Goal: Use online tool/utility: Utilize a website feature to perform a specific function

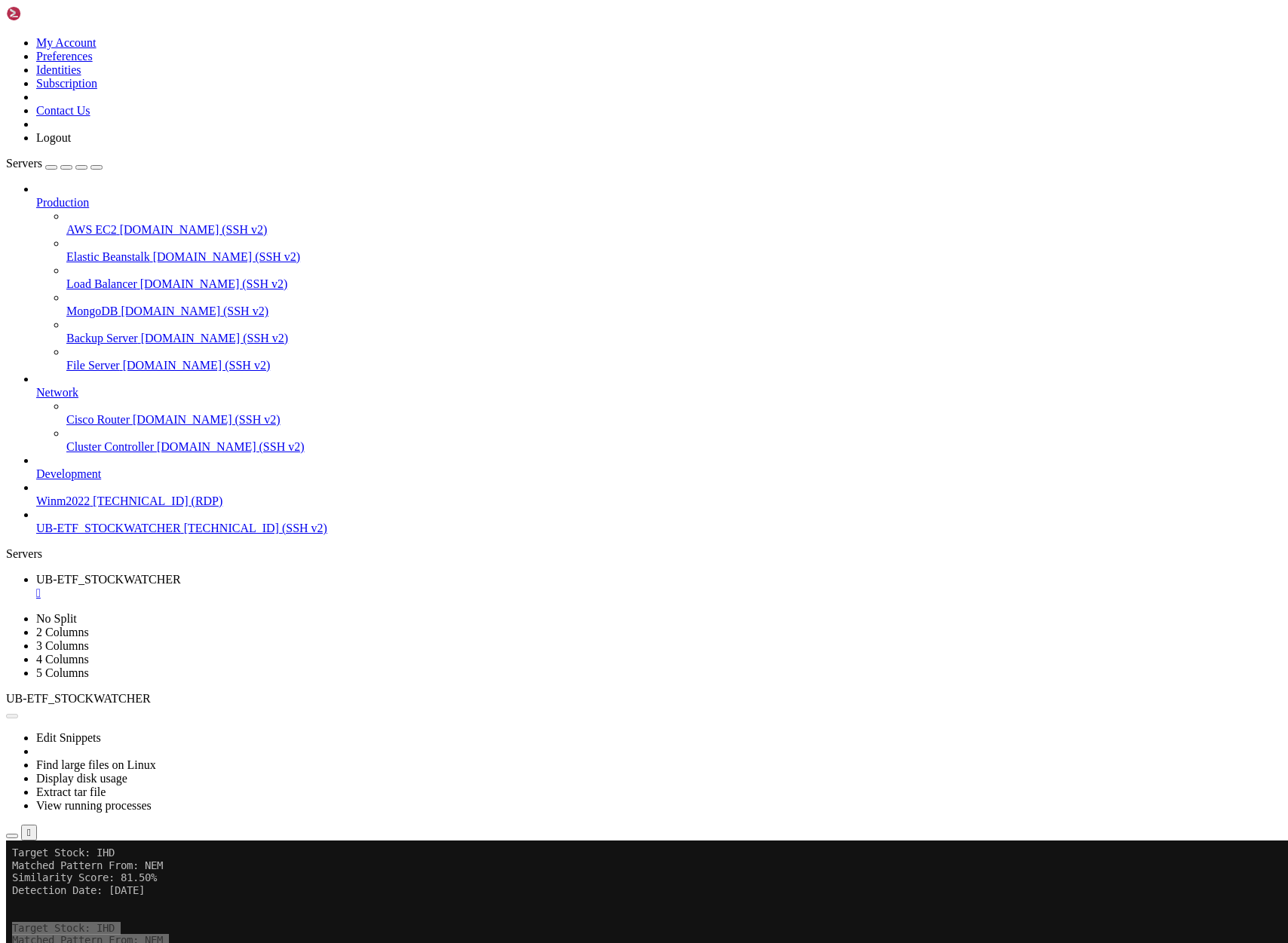
scroll to position [14, 3]
click at [67, 883] on button "Reconnect" at bounding box center [35, 891] width 60 height 16
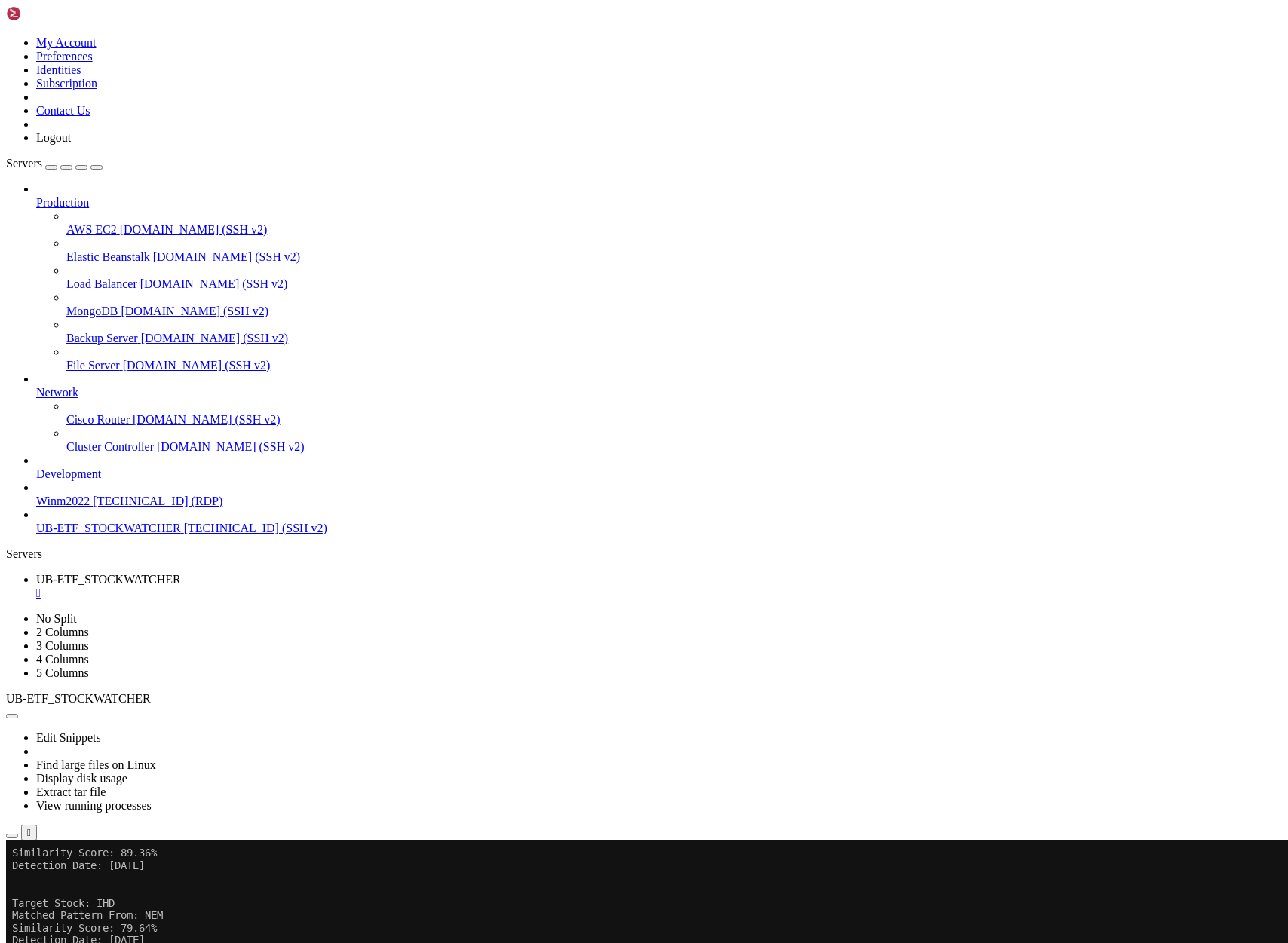
scroll to position [23134796, 0]
click at [17, 852] on x-row at bounding box center [554, 853] width 1085 height 13
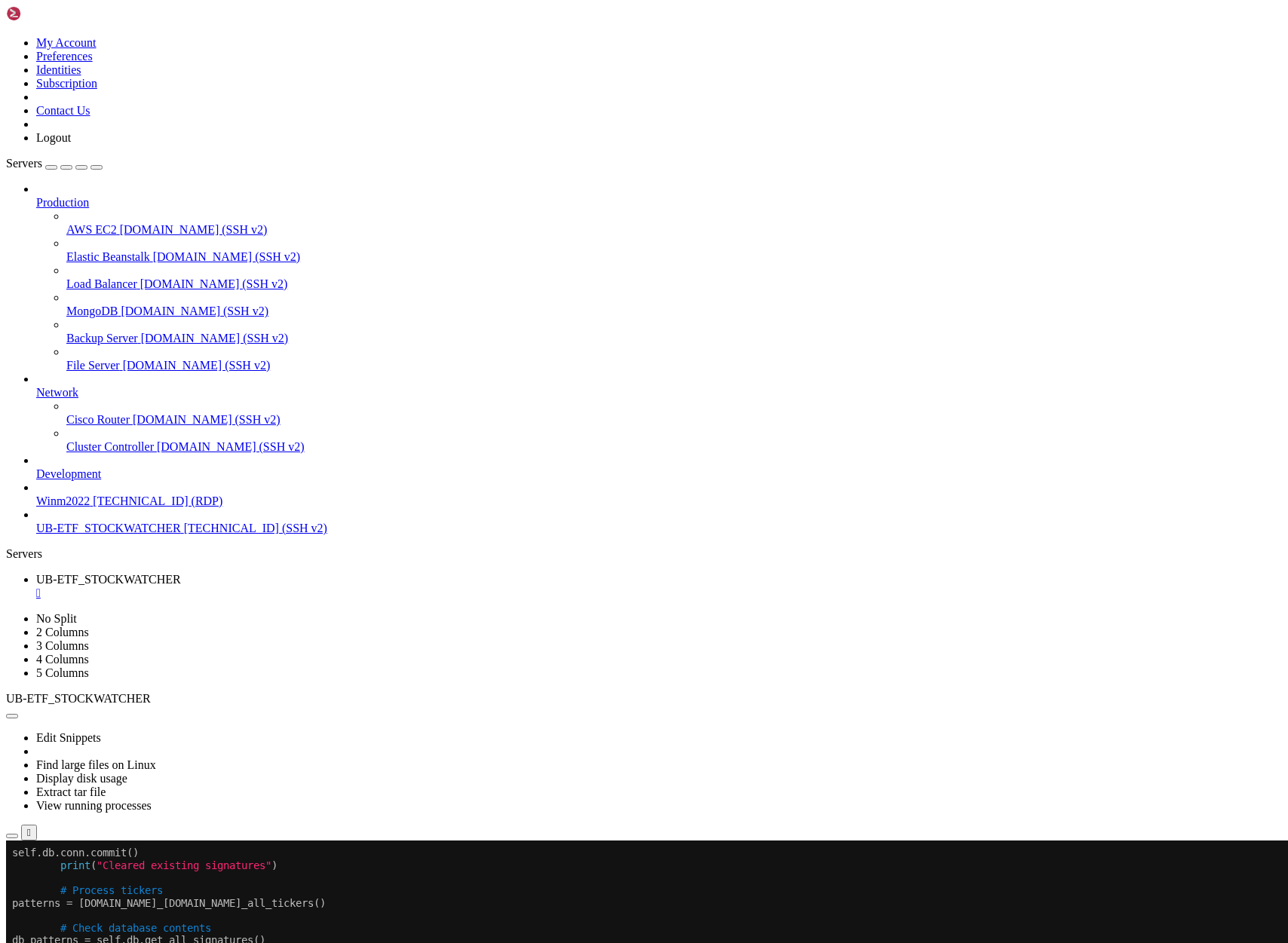
scroll to position [23134820, 0]
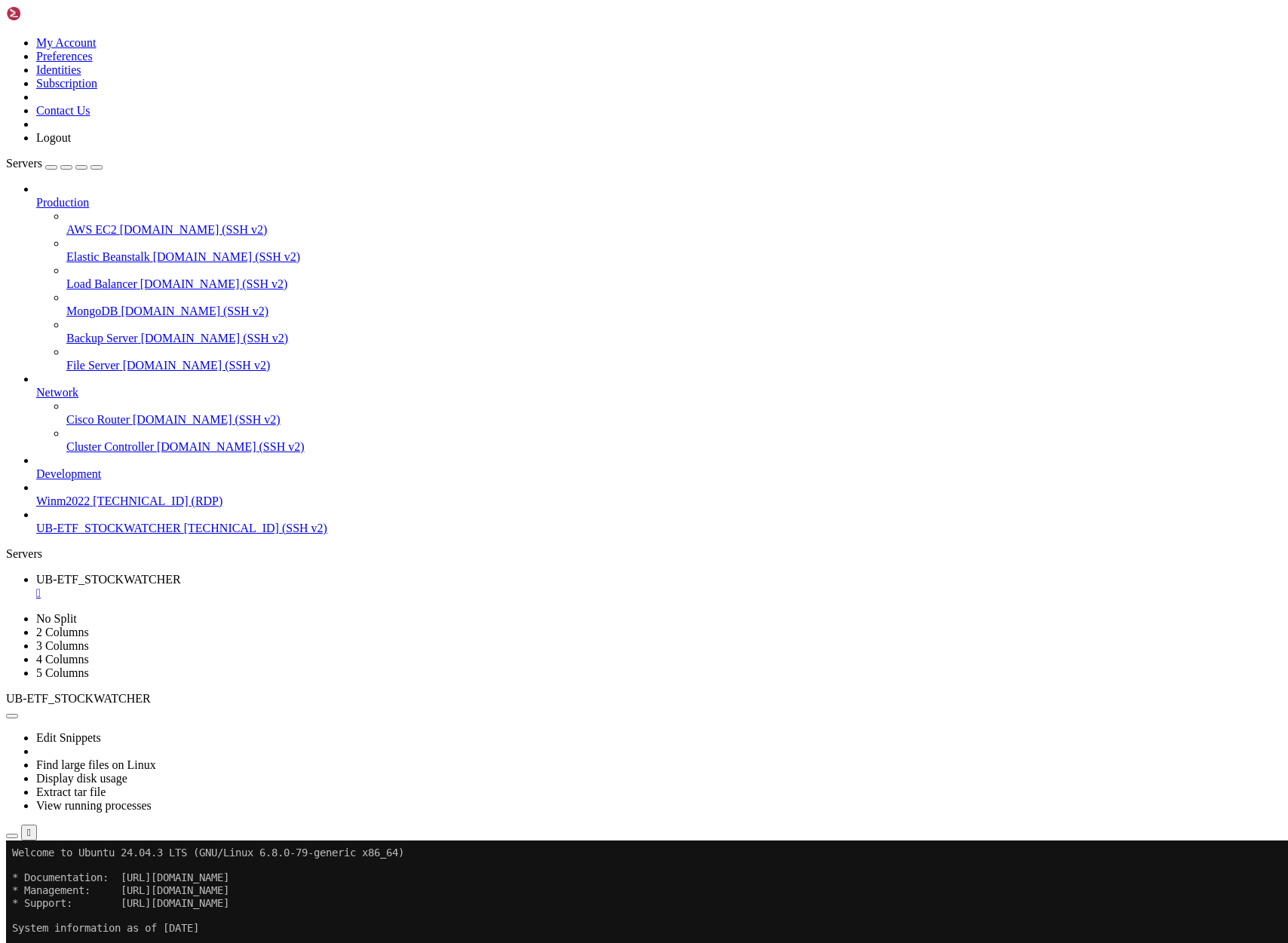
drag, startPoint x: 14, startPoint y: 1583, endPoint x: 330, endPoint y: 1649, distance: 322.8
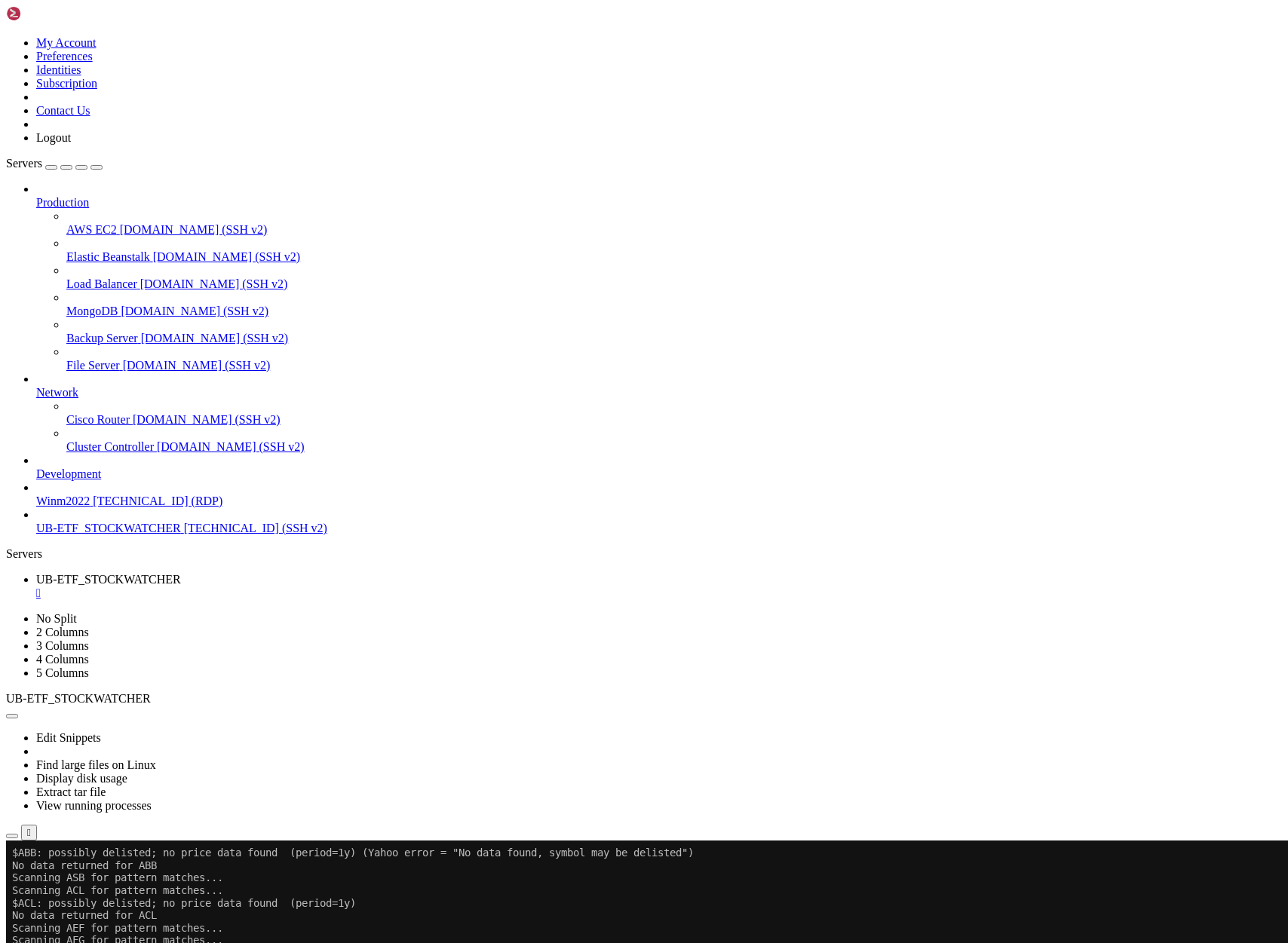
scroll to position [23136646, 0]
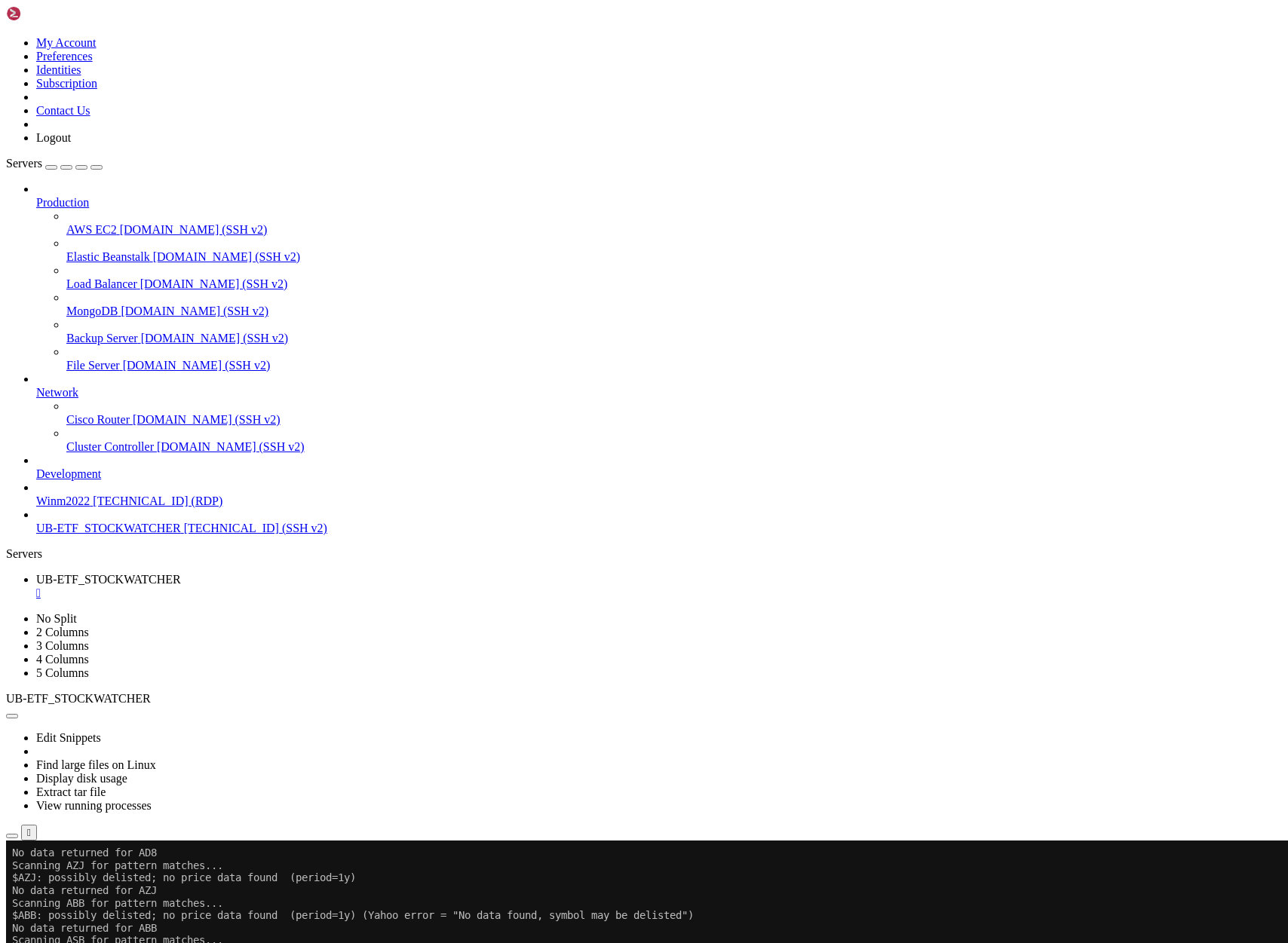
drag, startPoint x: 17, startPoint y: 1315, endPoint x: 382, endPoint y: 1378, distance: 370.4
copy div "ALQ: possibly delisted; no price data found (period=1y) No data returned for AL…"
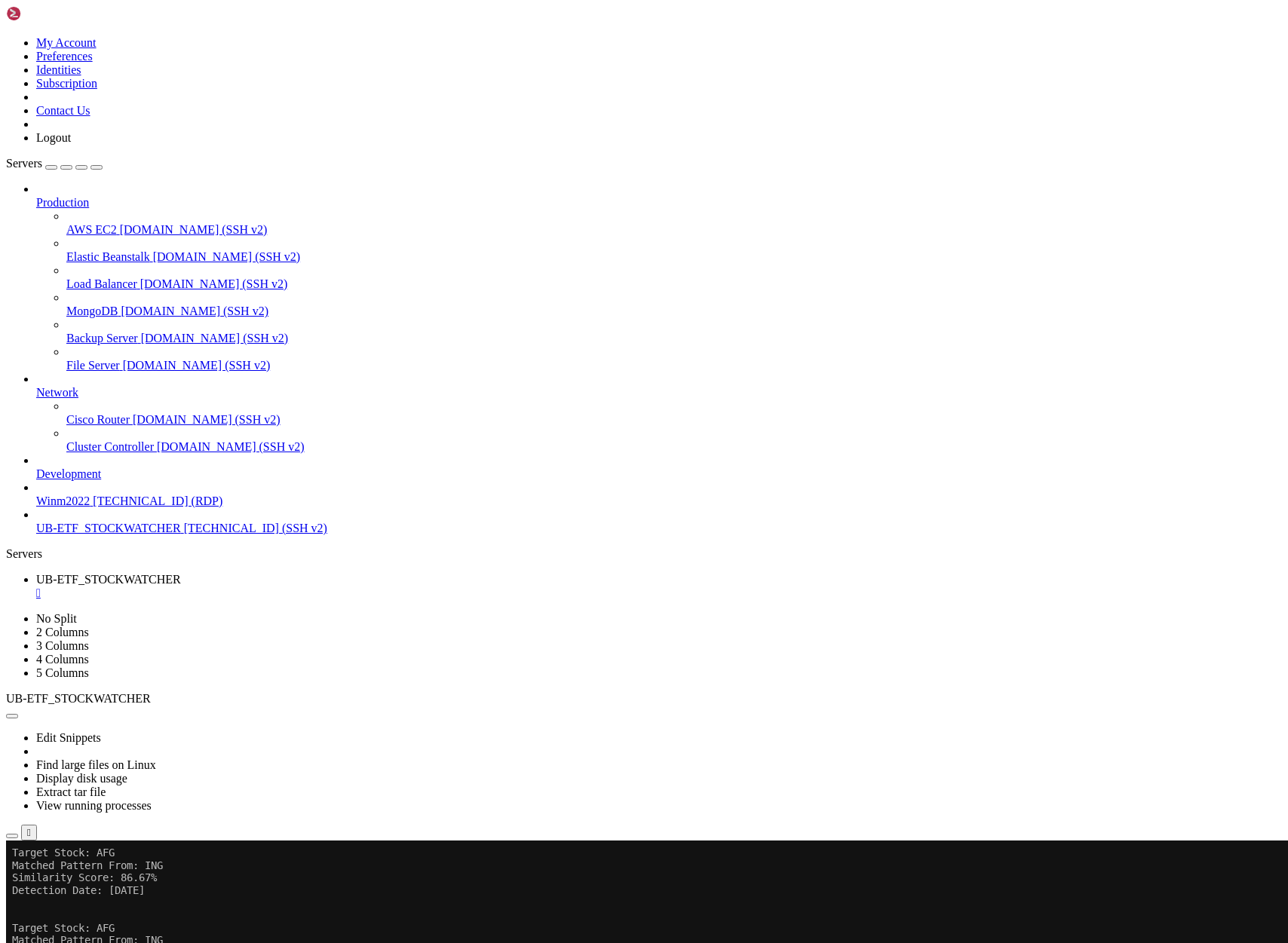
scroll to position [25297973, 0]
click at [98, 535] on span "UB-ETF_STOCKWATCHER" at bounding box center [108, 527] width 145 height 13
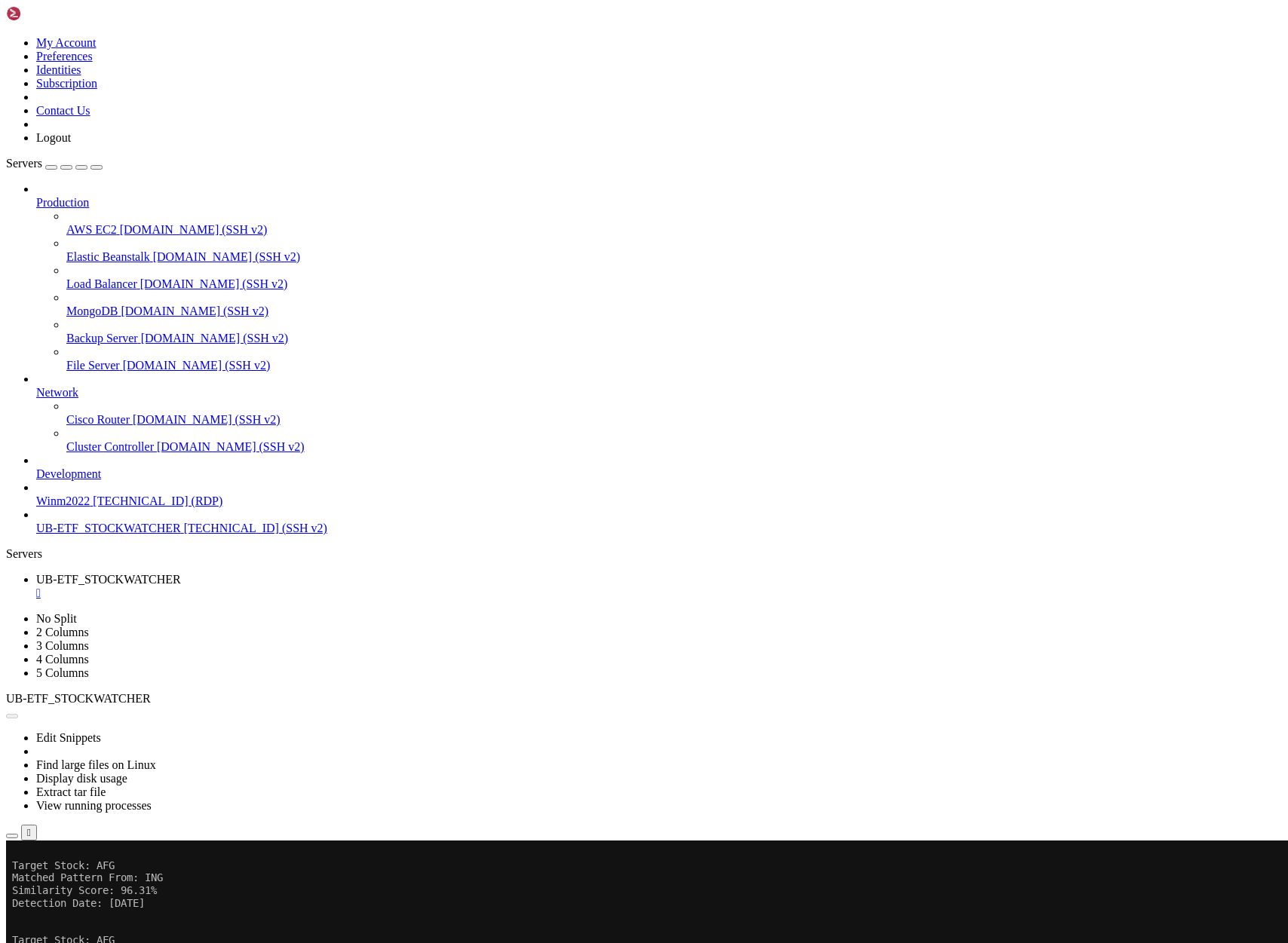
click at [98, 535] on span "UB-ETF_STOCKWATCHER" at bounding box center [108, 527] width 145 height 13
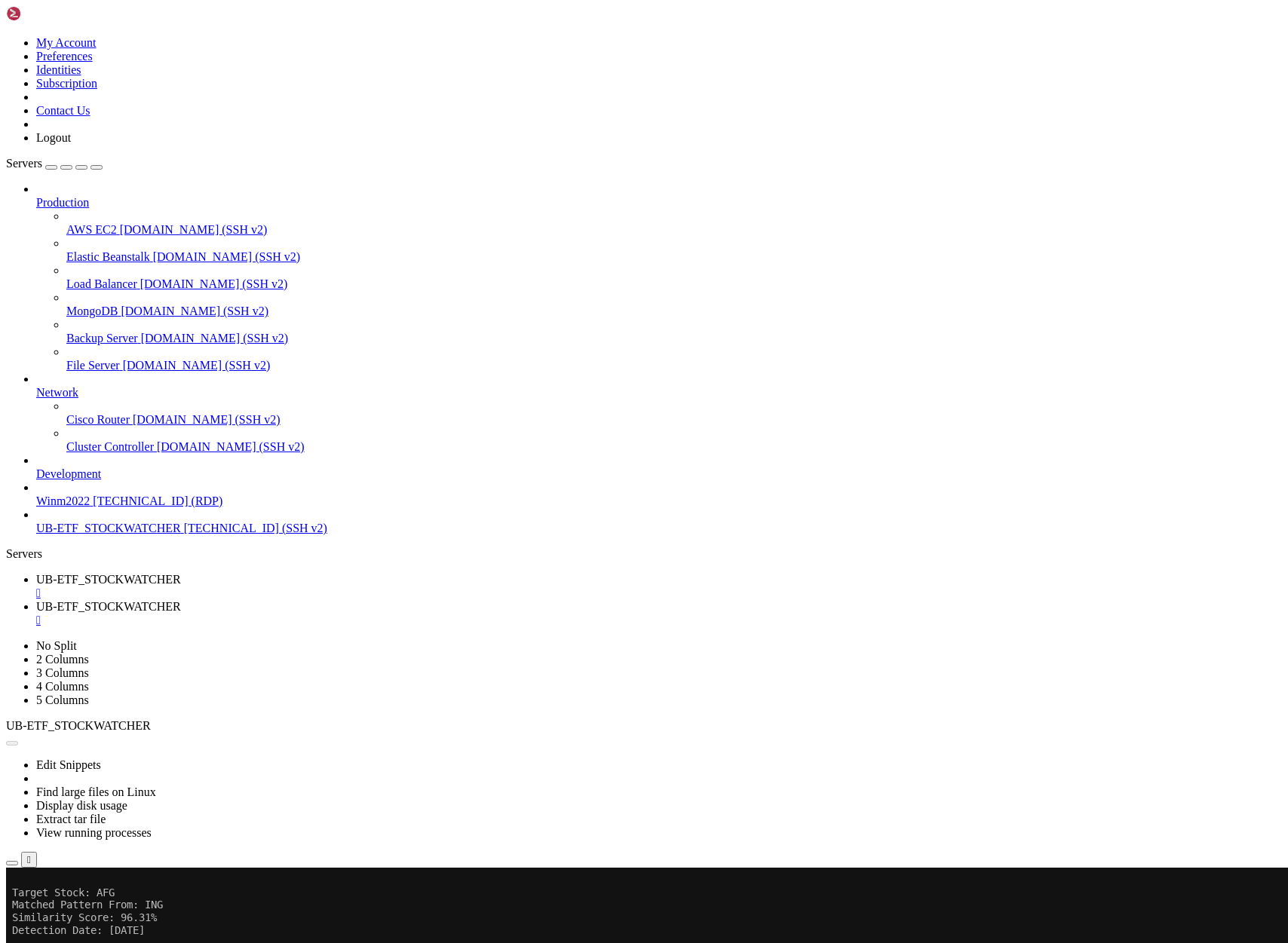
scroll to position [0, 0]
click at [181, 573] on span "UB-ETF_STOCKWATCHER" at bounding box center [108, 579] width 145 height 13
click at [315, 586] on div "" at bounding box center [659, 593] width 1246 height 14
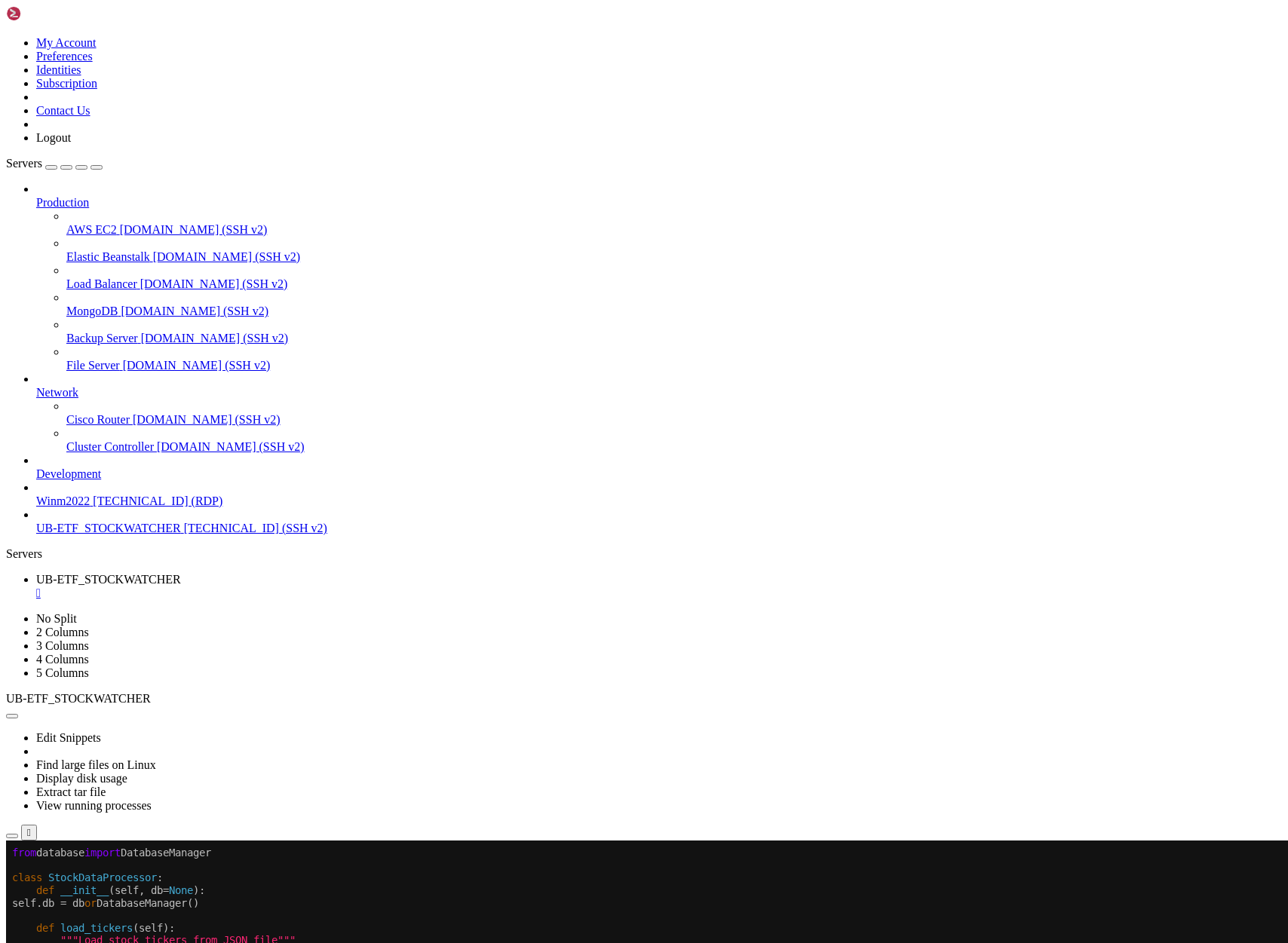
scroll to position [13, 0]
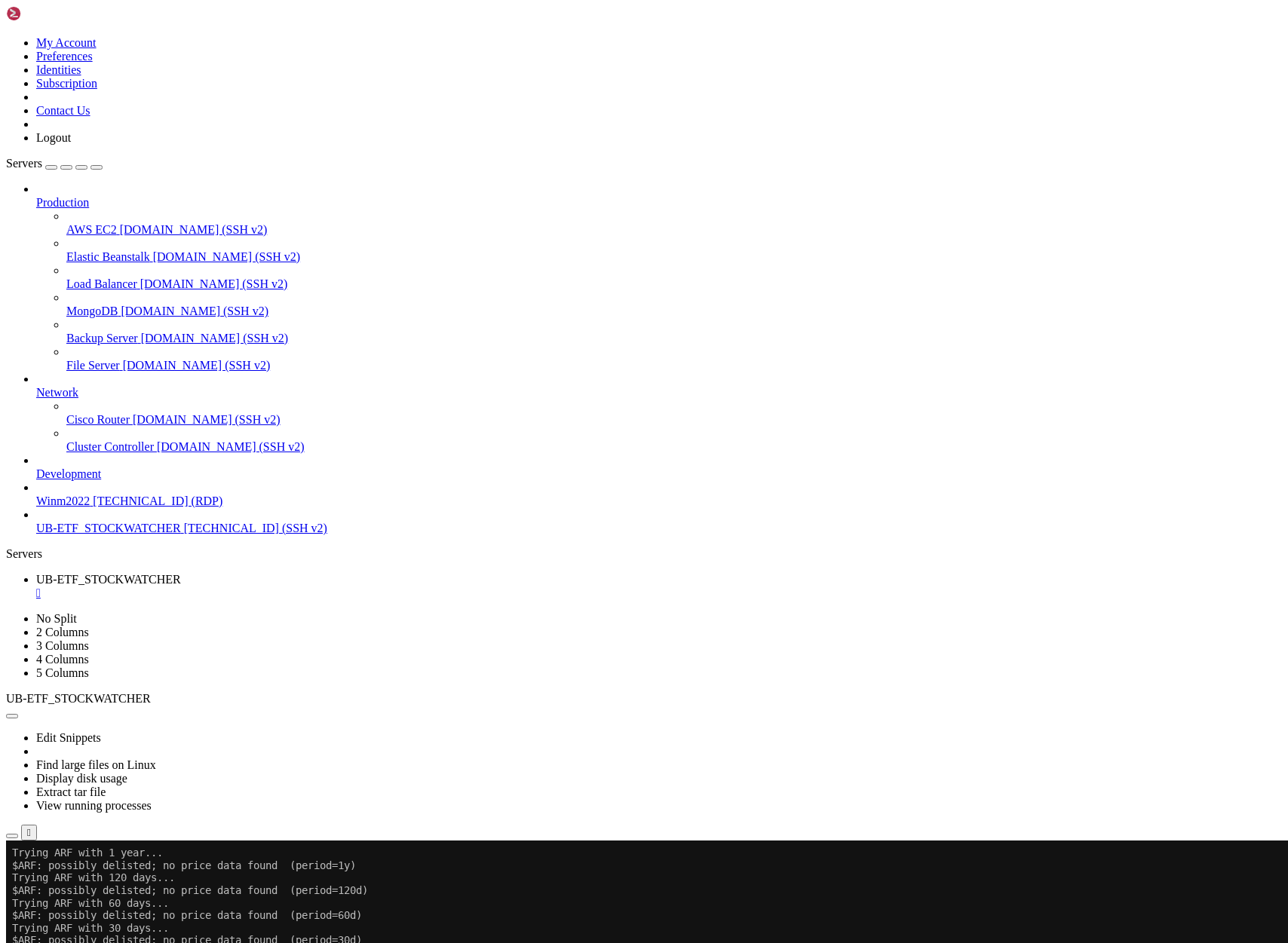
scroll to position [2521, 0]
click at [305, 573] on link "UB-ETF_STOCKWATCHER " at bounding box center [659, 586] width 1246 height 27
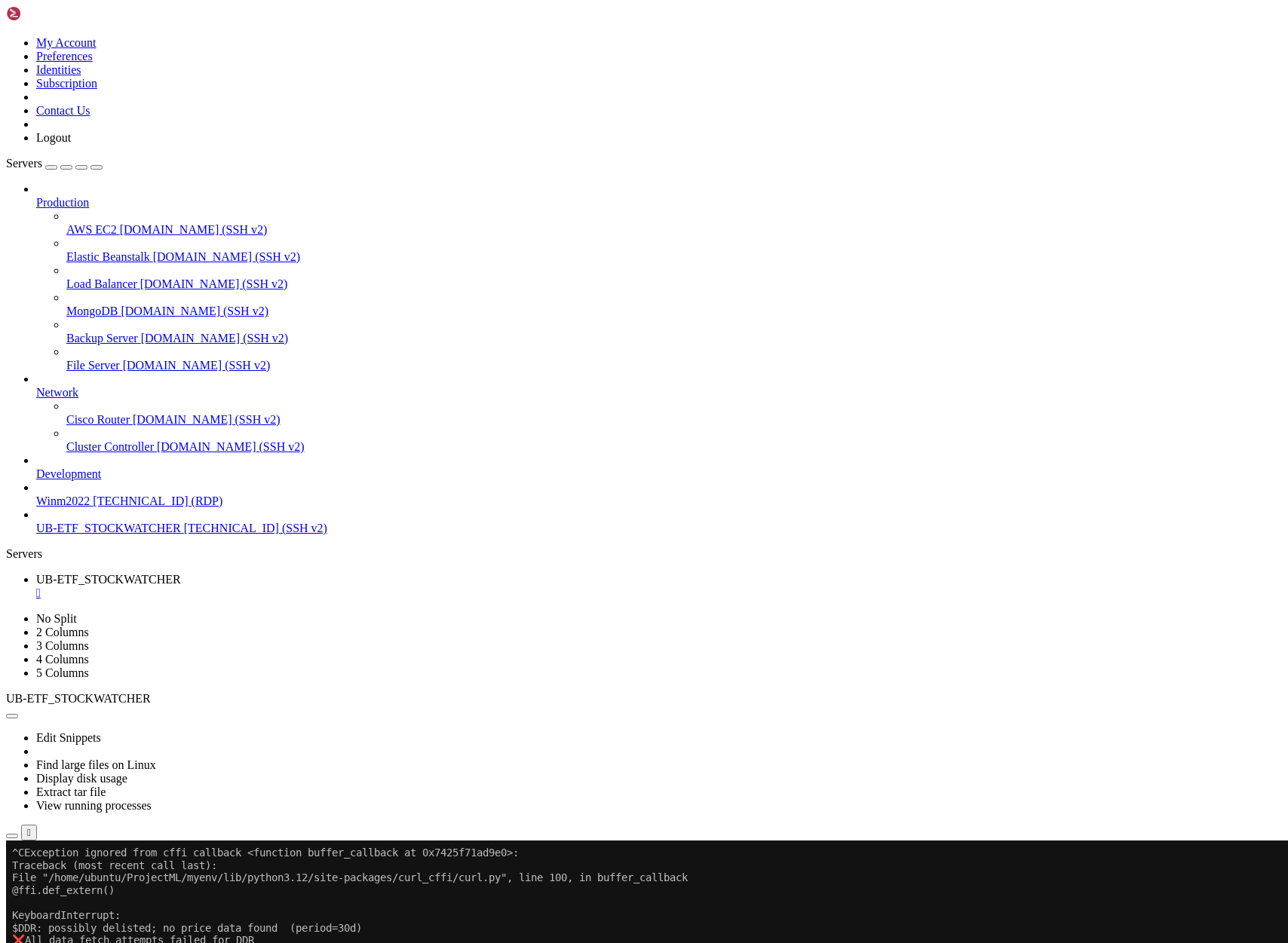
scroll to position [9944, 0]
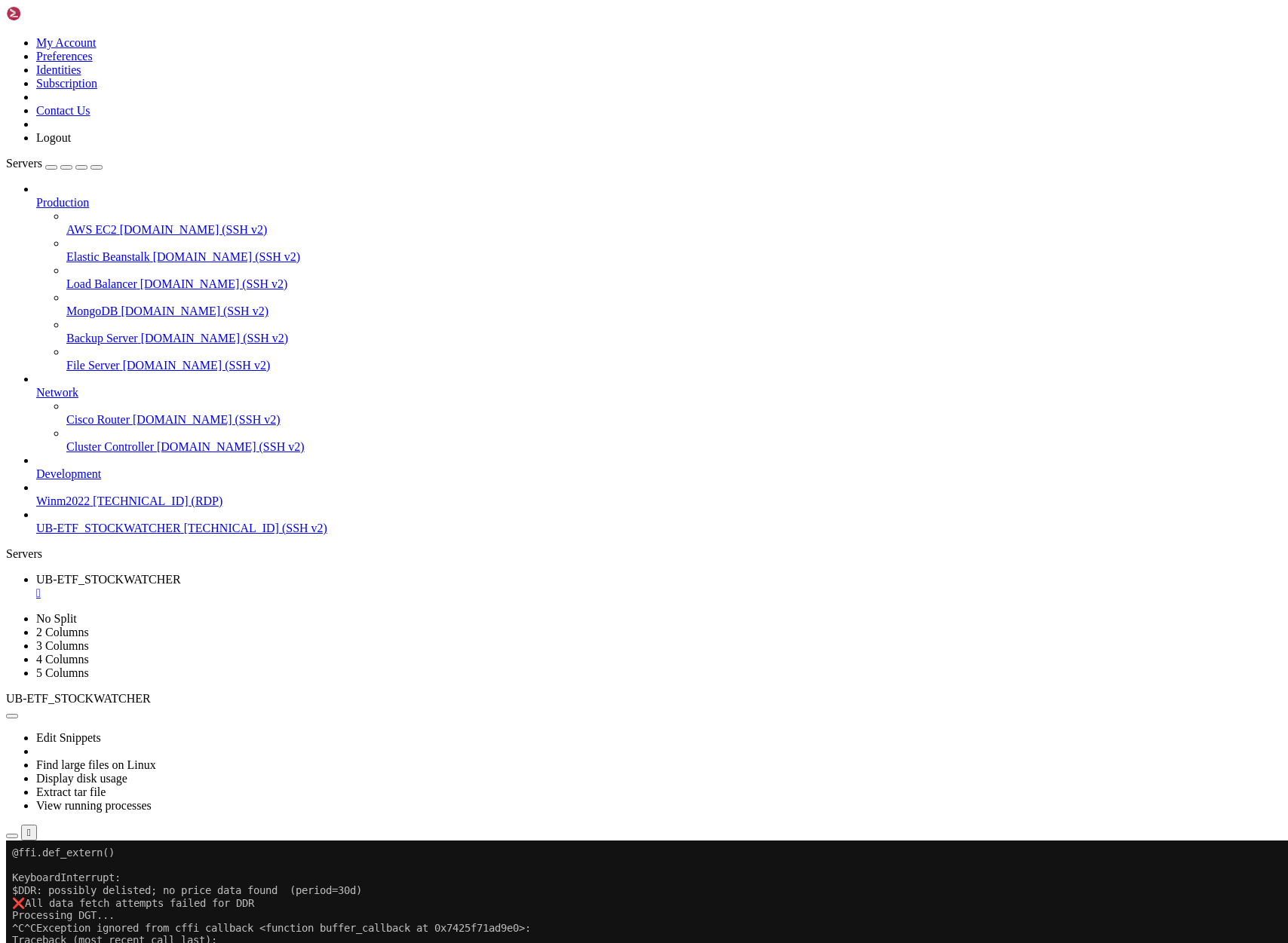
click at [319, 586] on div "" at bounding box center [659, 593] width 1246 height 14
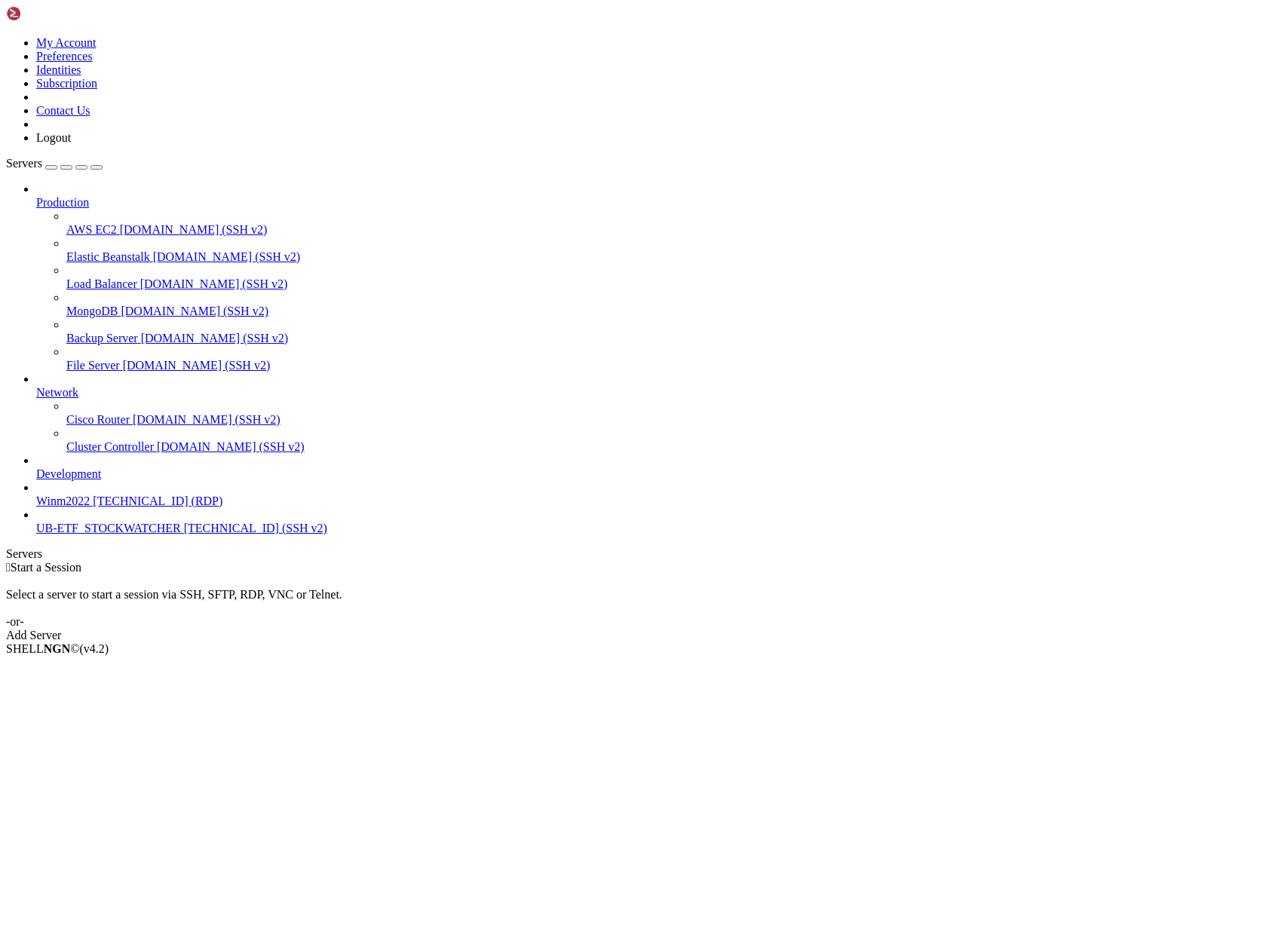
click at [184, 535] on span "[TECHNICAL_ID] (SSH v2)" at bounding box center [256, 527] width 144 height 13
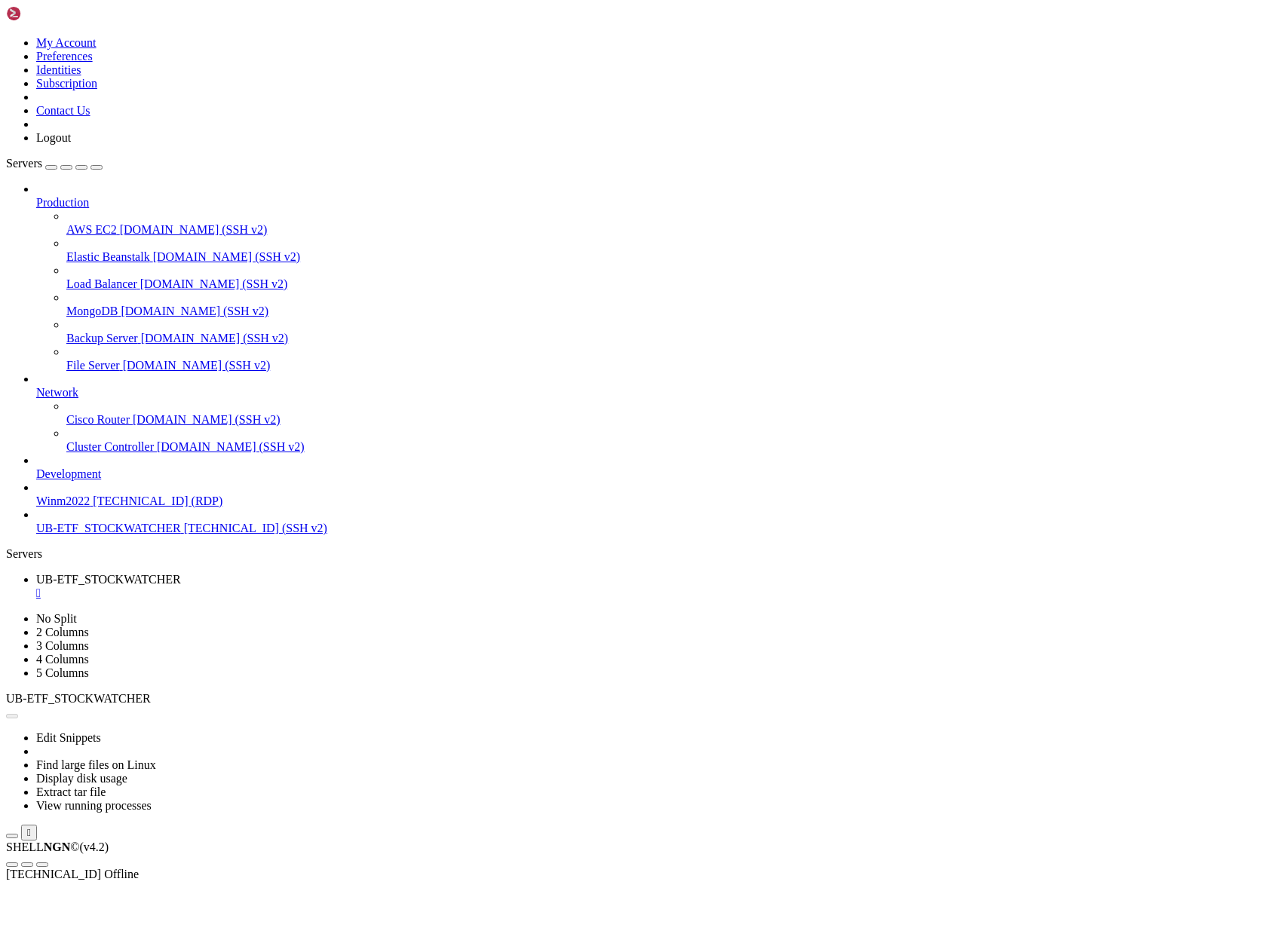
scroll to position [0, 0]
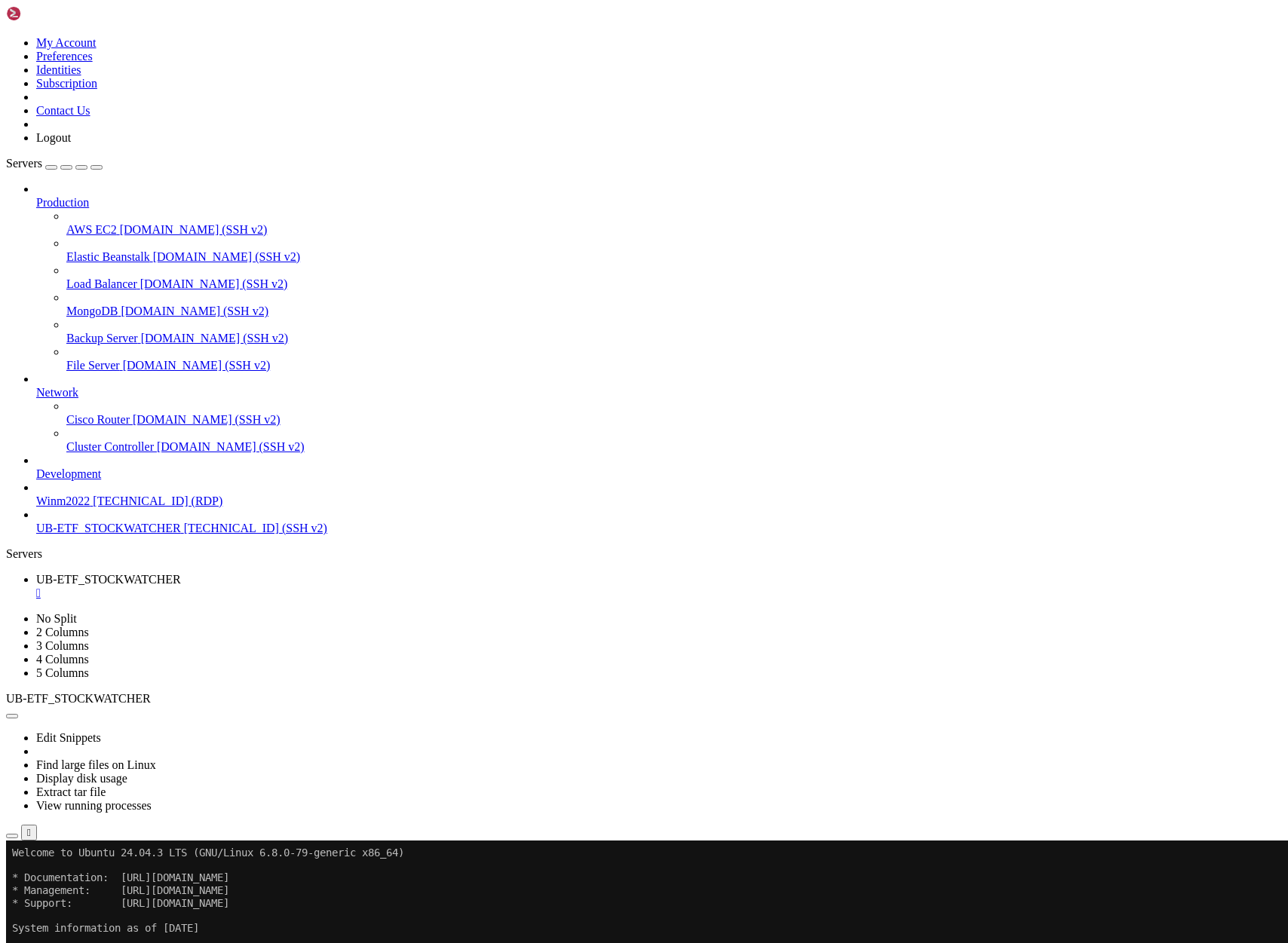
scroll to position [13, 0]
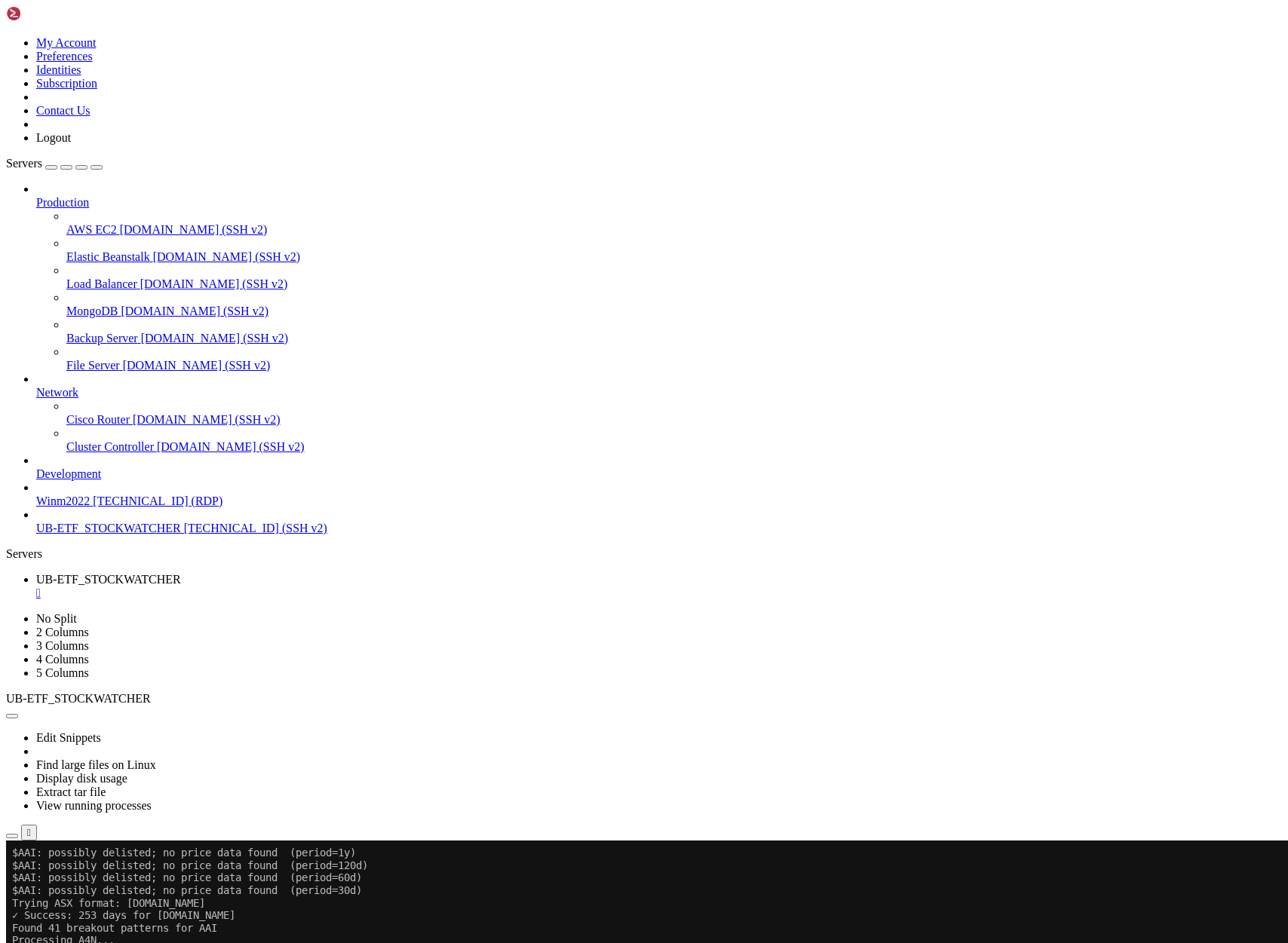
scroll to position [1376, 0]
drag, startPoint x: 11, startPoint y: 1270, endPoint x: 107, endPoint y: 1306, distance: 102.5
drag, startPoint x: 214, startPoint y: 1336, endPoint x: 166, endPoint y: 1334, distance: 48.0
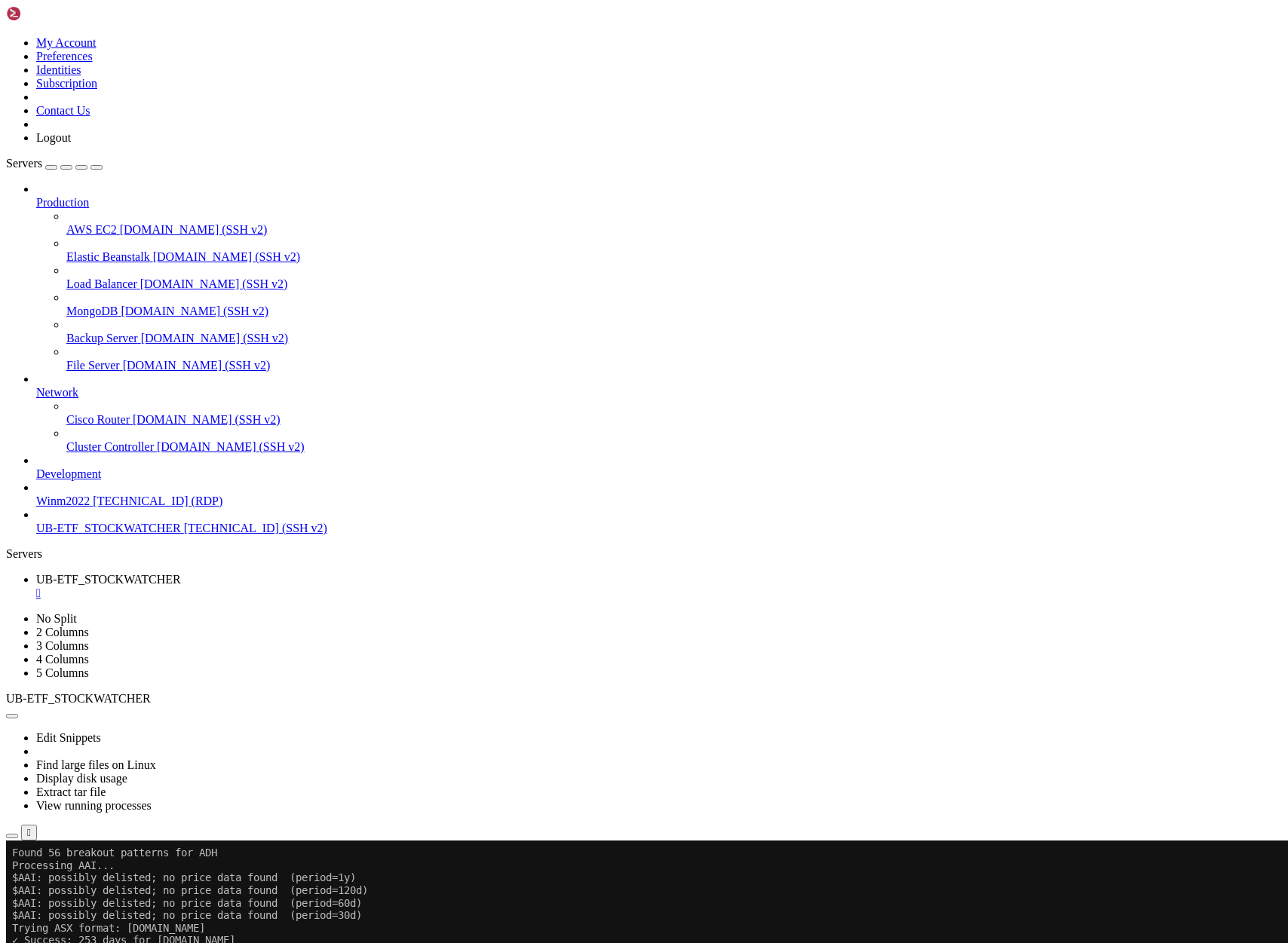
drag, startPoint x: 239, startPoint y: 1354, endPoint x: 12, endPoint y: 1269, distance: 242.4
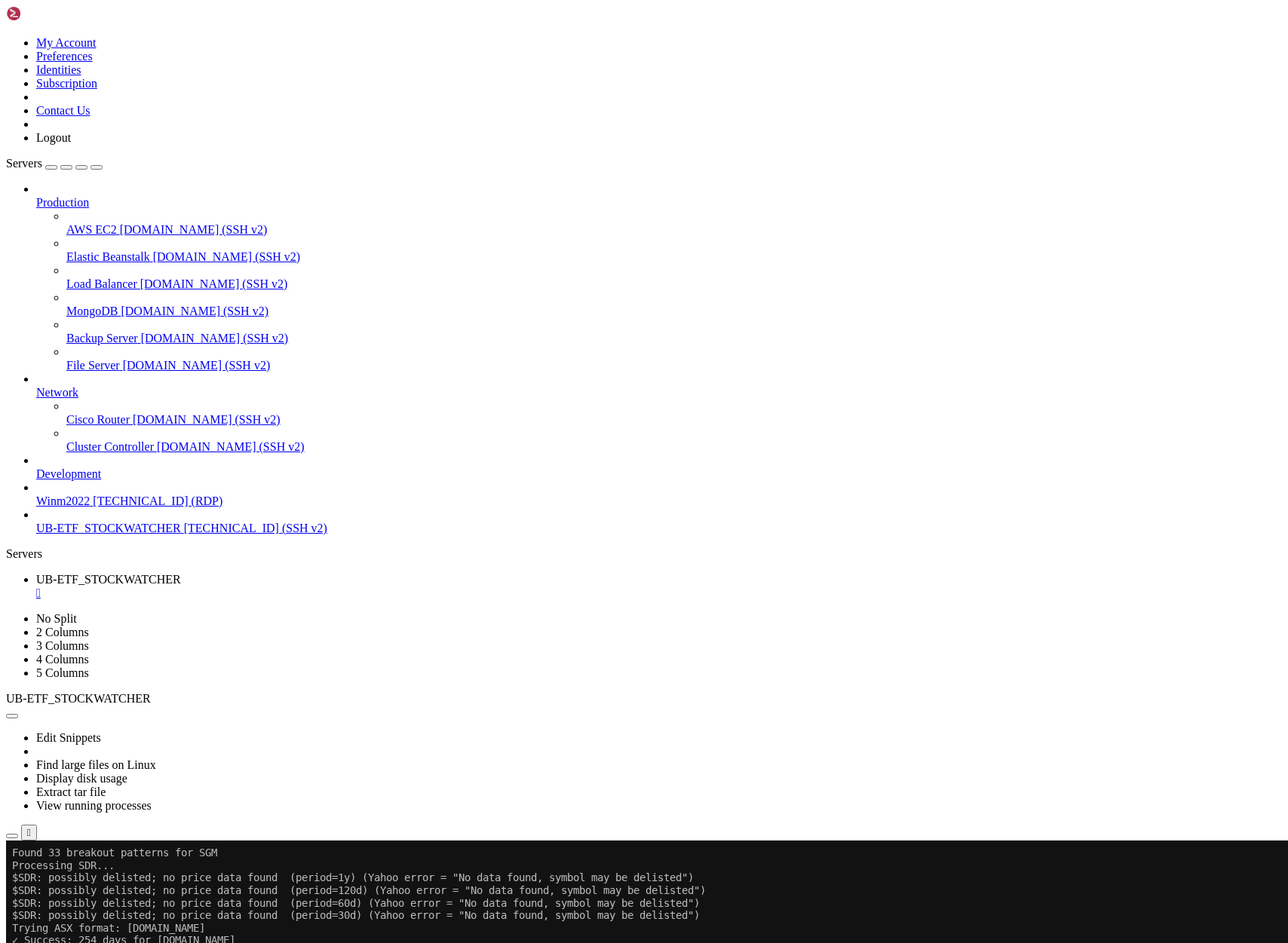
scroll to position [19060, 0]
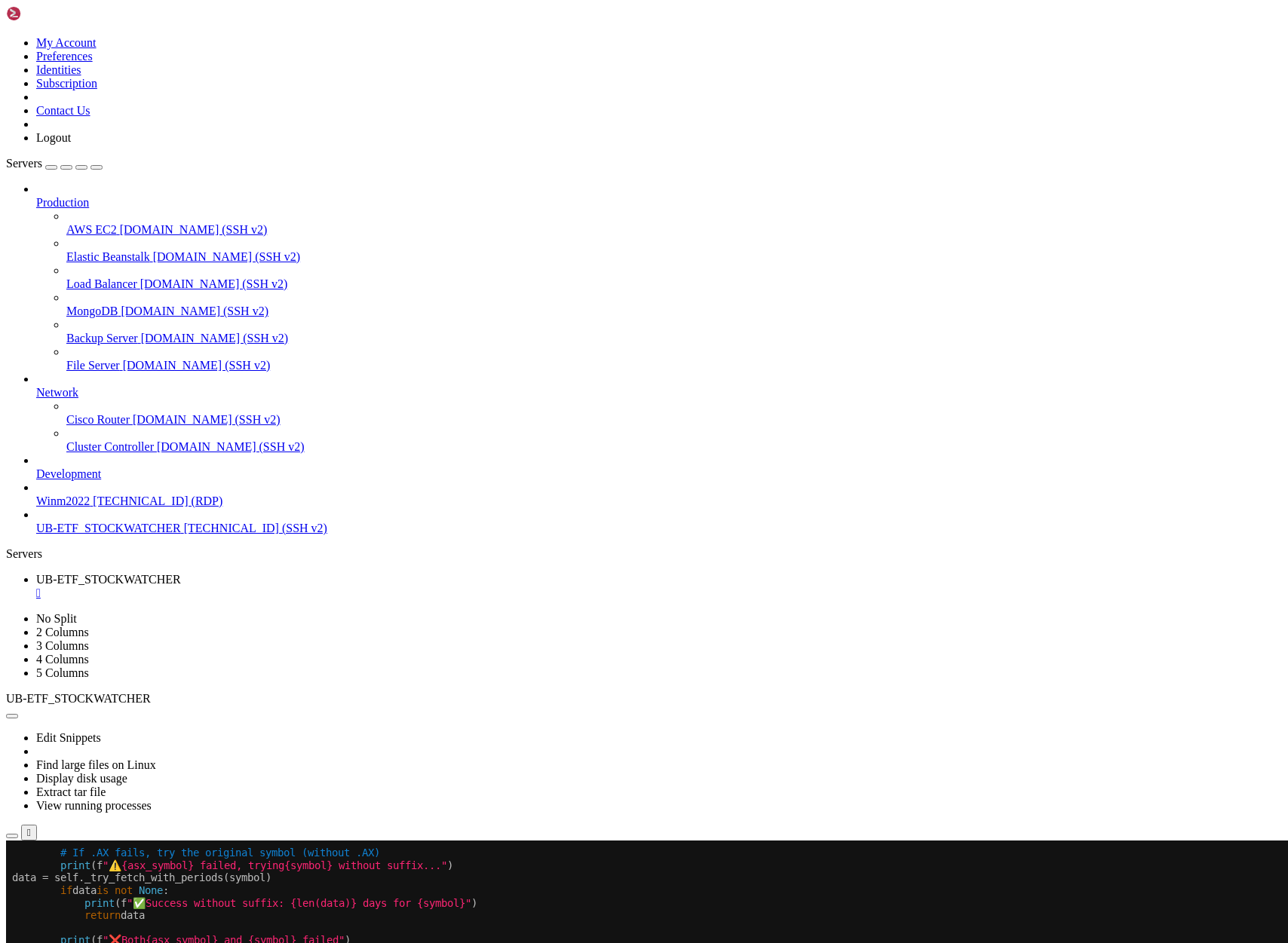
scroll to position [19073, 0]
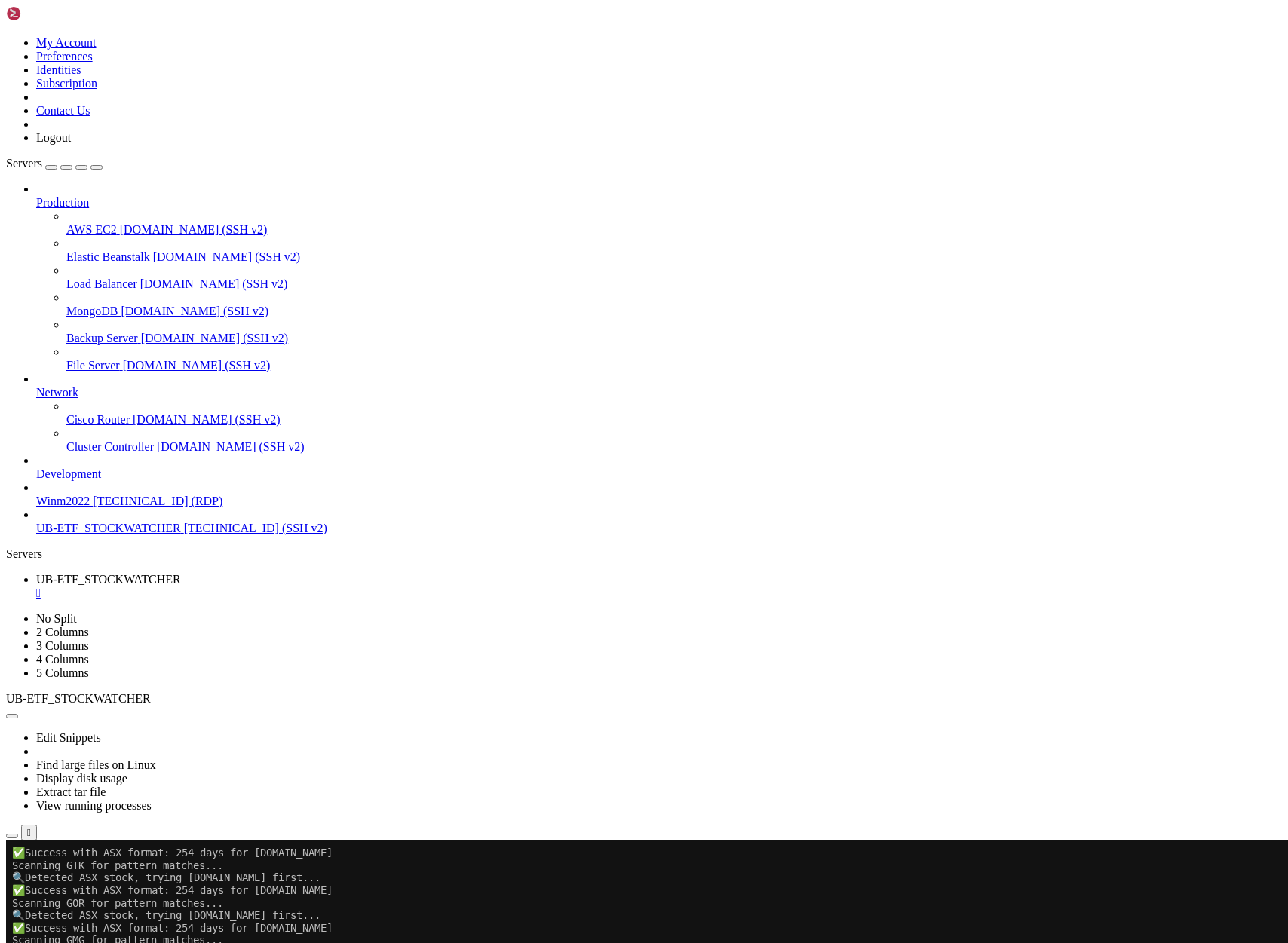
scroll to position [45017, 0]
